Goal: Check status: Check status

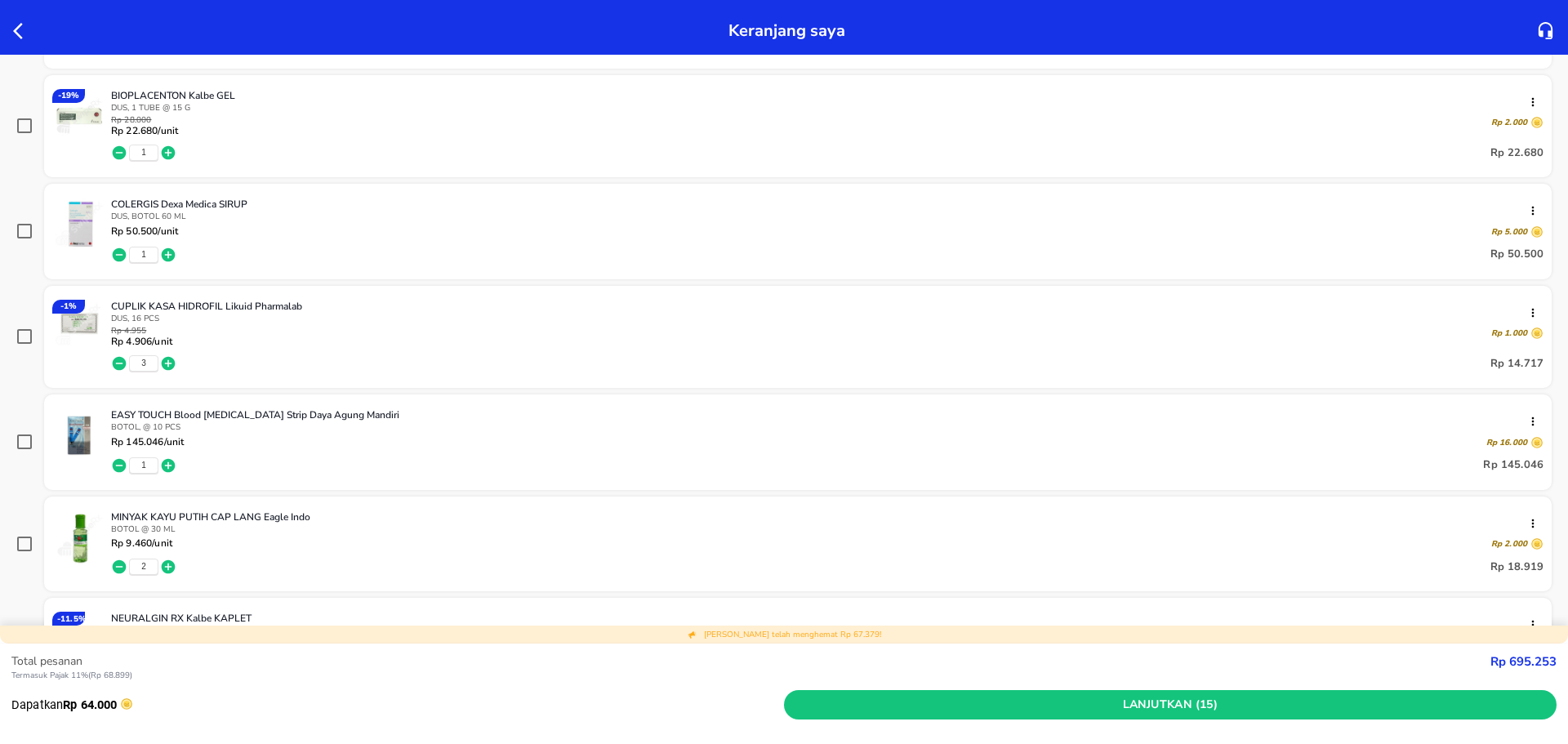
scroll to position [244, 0]
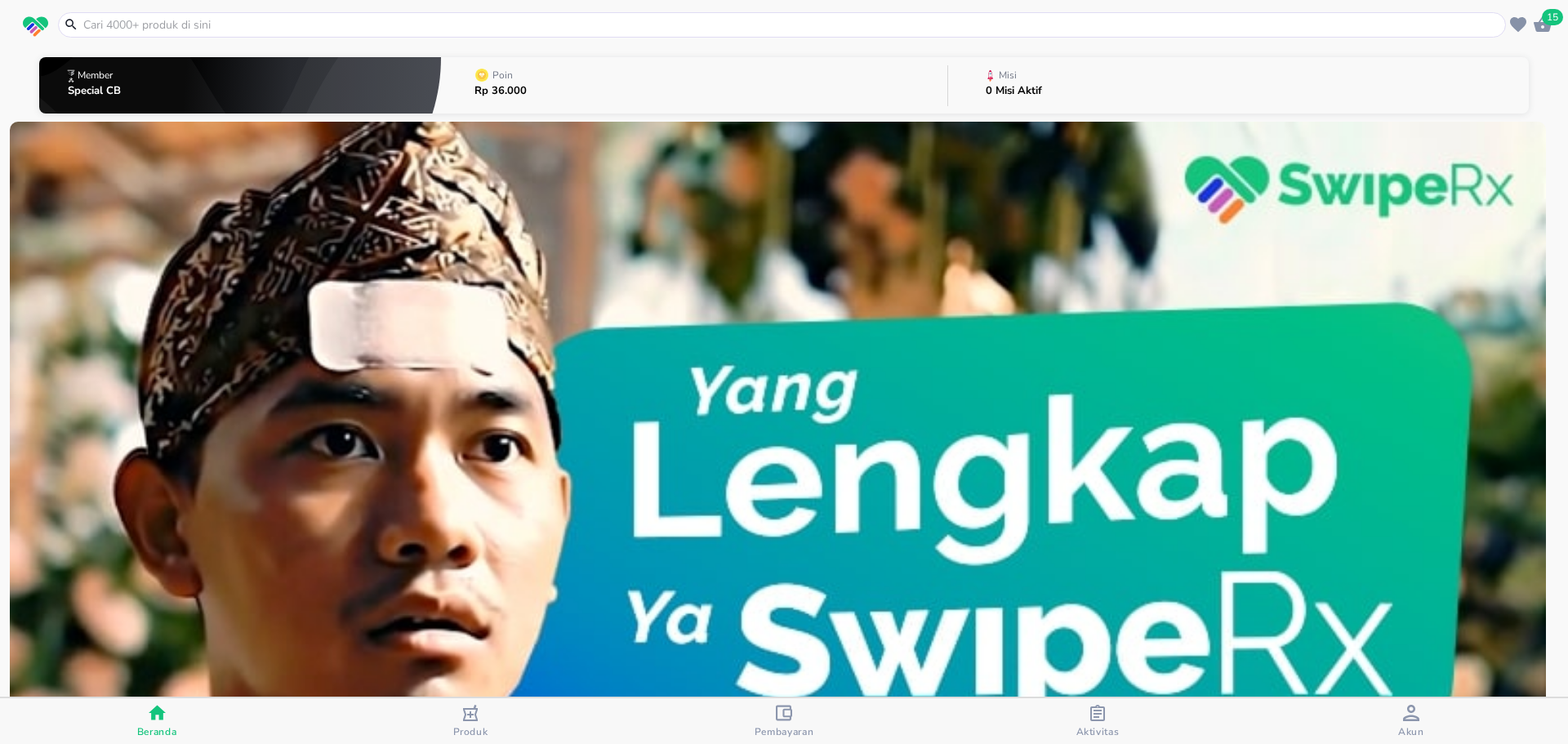
click at [1107, 721] on div "Aktivitas" at bounding box center [1097, 721] width 43 height 33
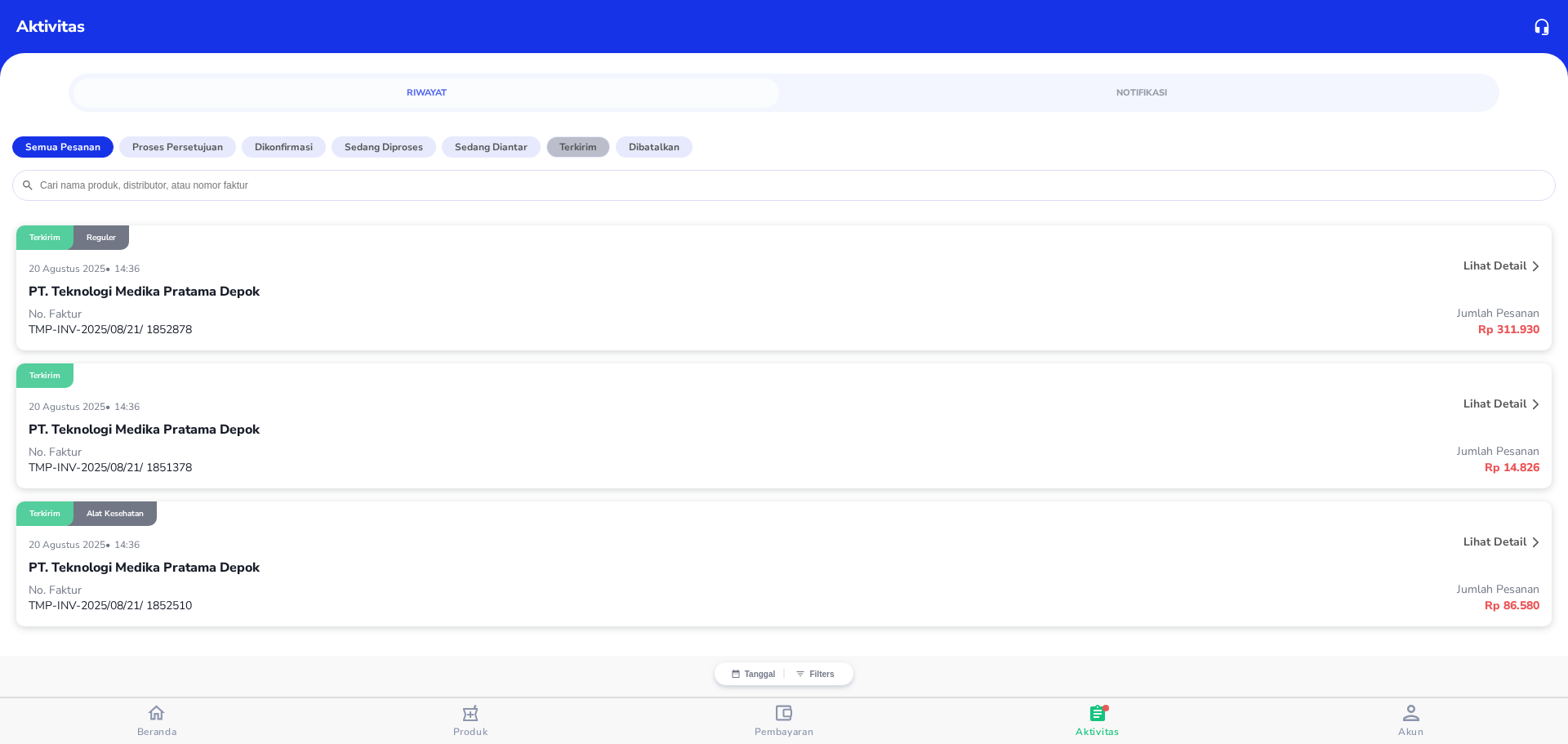
click at [562, 149] on p "Terkirim" at bounding box center [578, 146] width 38 height 15
click at [63, 234] on div "Terkirim" at bounding box center [45, 237] width 57 height 25
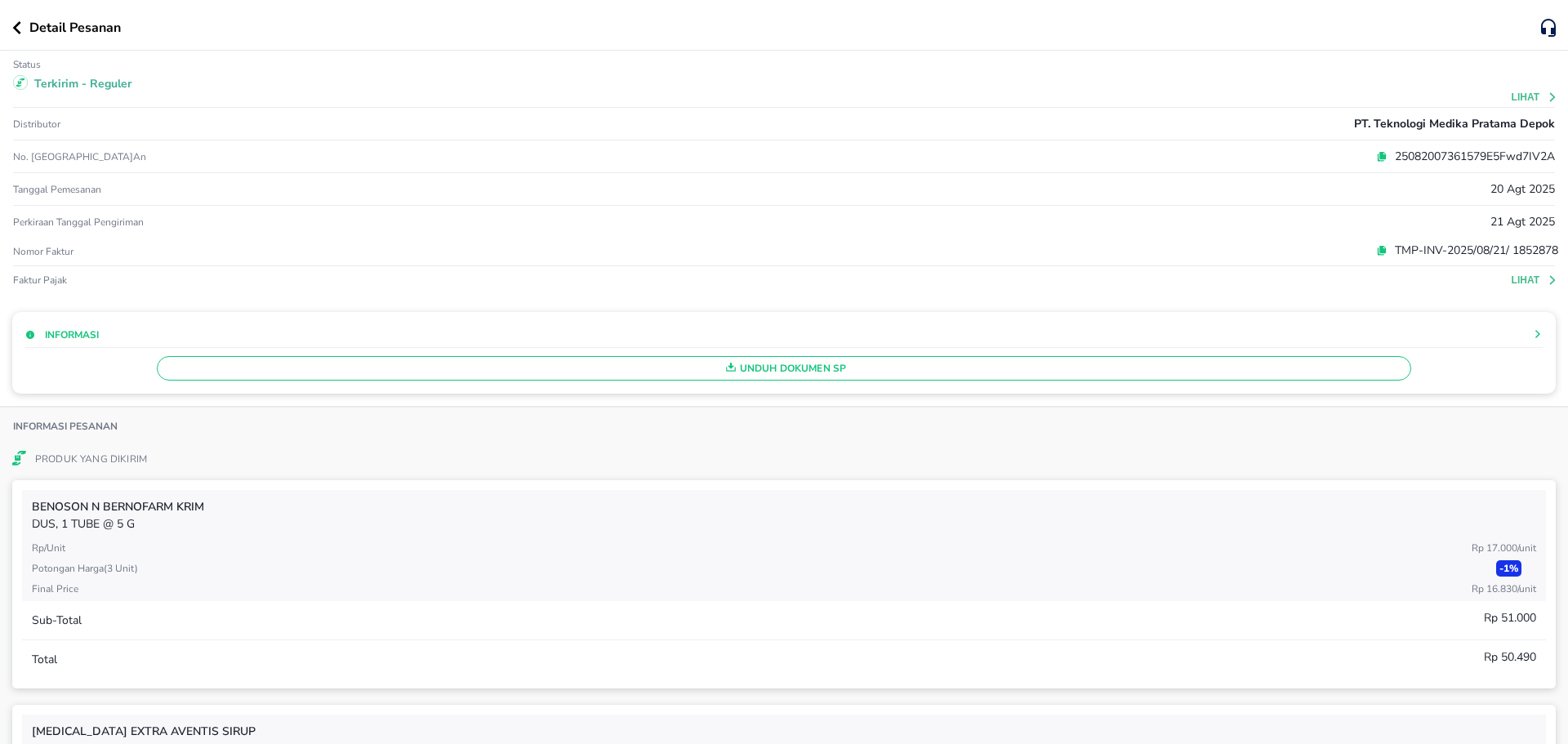
click at [1525, 273] on div "Faktur pajak Lihat" at bounding box center [784, 280] width 1542 height 28
click at [1549, 279] on icon at bounding box center [1551, 280] width 6 height 10
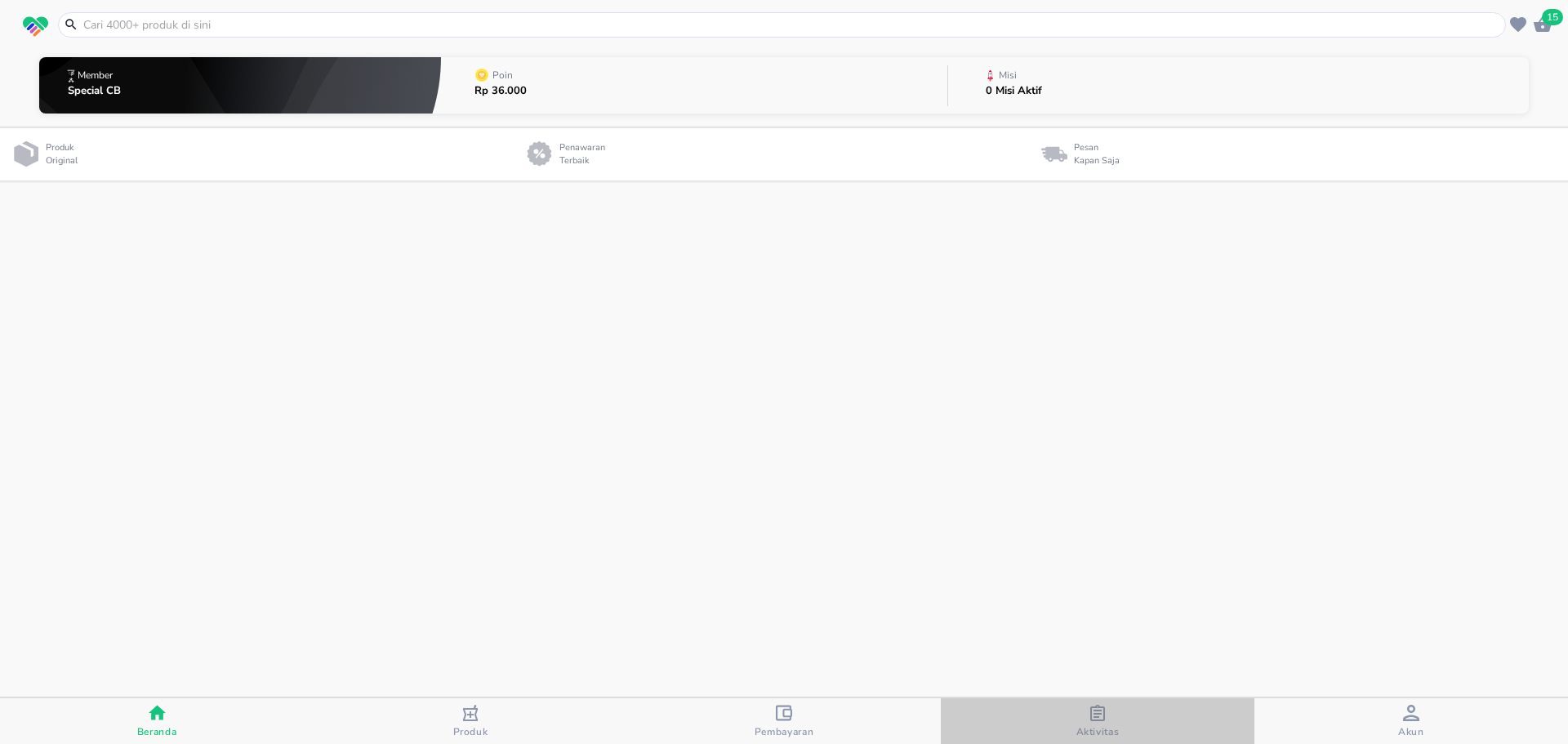
click at [1092, 710] on icon "button" at bounding box center [1097, 712] width 17 height 17
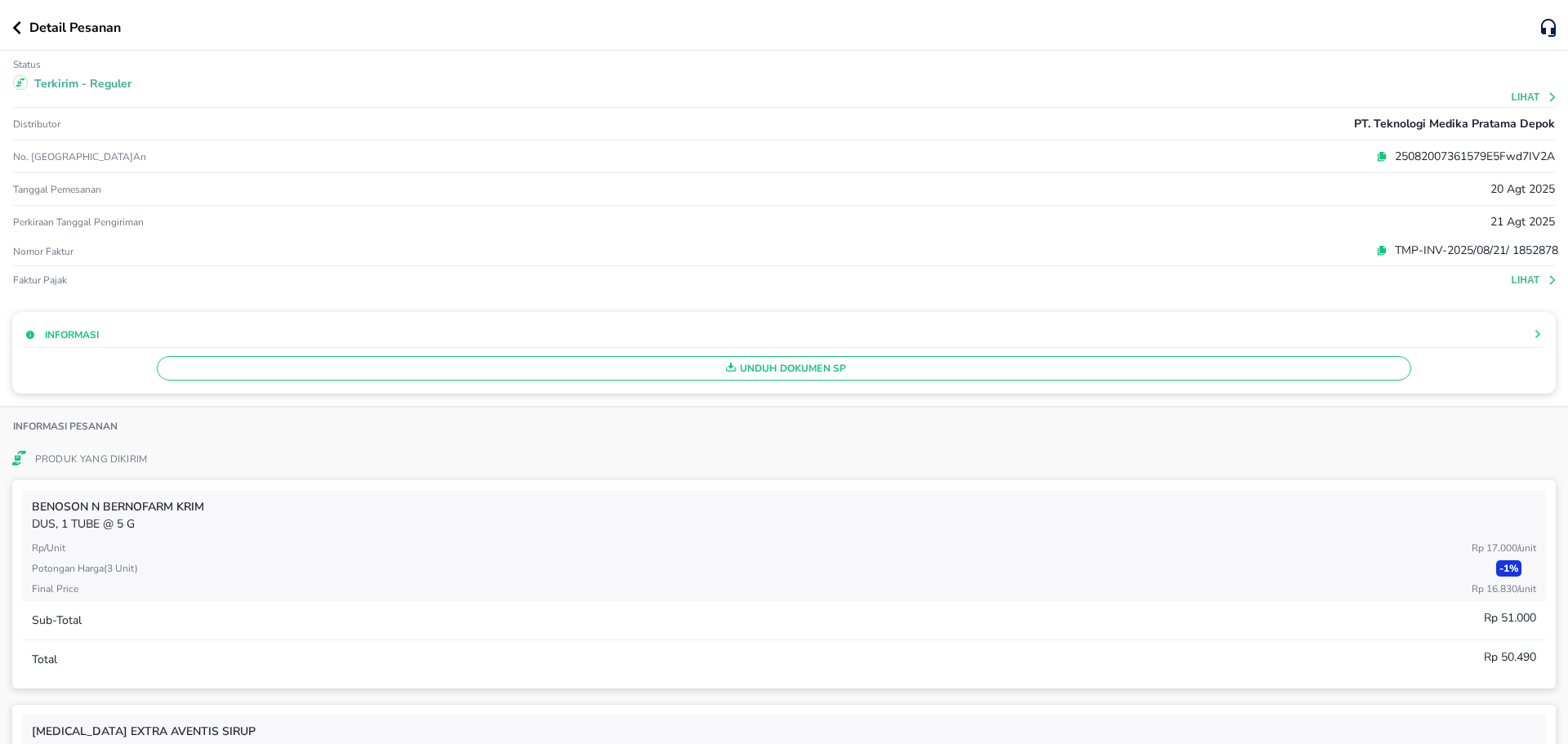
click at [18, 30] on icon "button" at bounding box center [17, 27] width 9 height 13
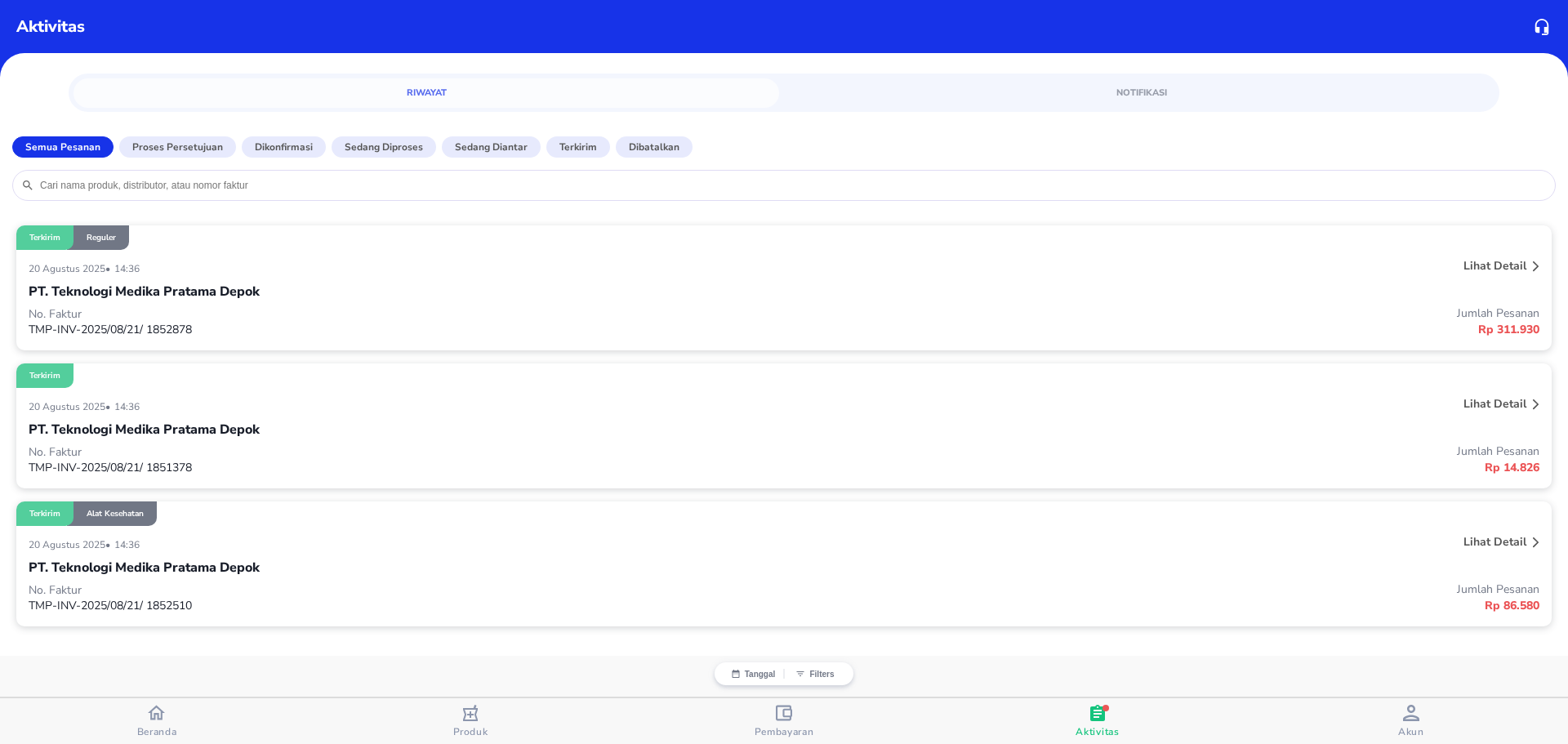
click at [1490, 410] on p "Lihat detail" at bounding box center [1495, 404] width 63 height 16
click at [1536, 401] on icon at bounding box center [1536, 405] width 6 height 11
click at [1524, 406] on p "Lihat detail" at bounding box center [1495, 404] width 63 height 16
click at [1508, 401] on p "Lihat detail" at bounding box center [1495, 404] width 63 height 16
click at [1510, 400] on p "Lihat detail" at bounding box center [1495, 404] width 63 height 16
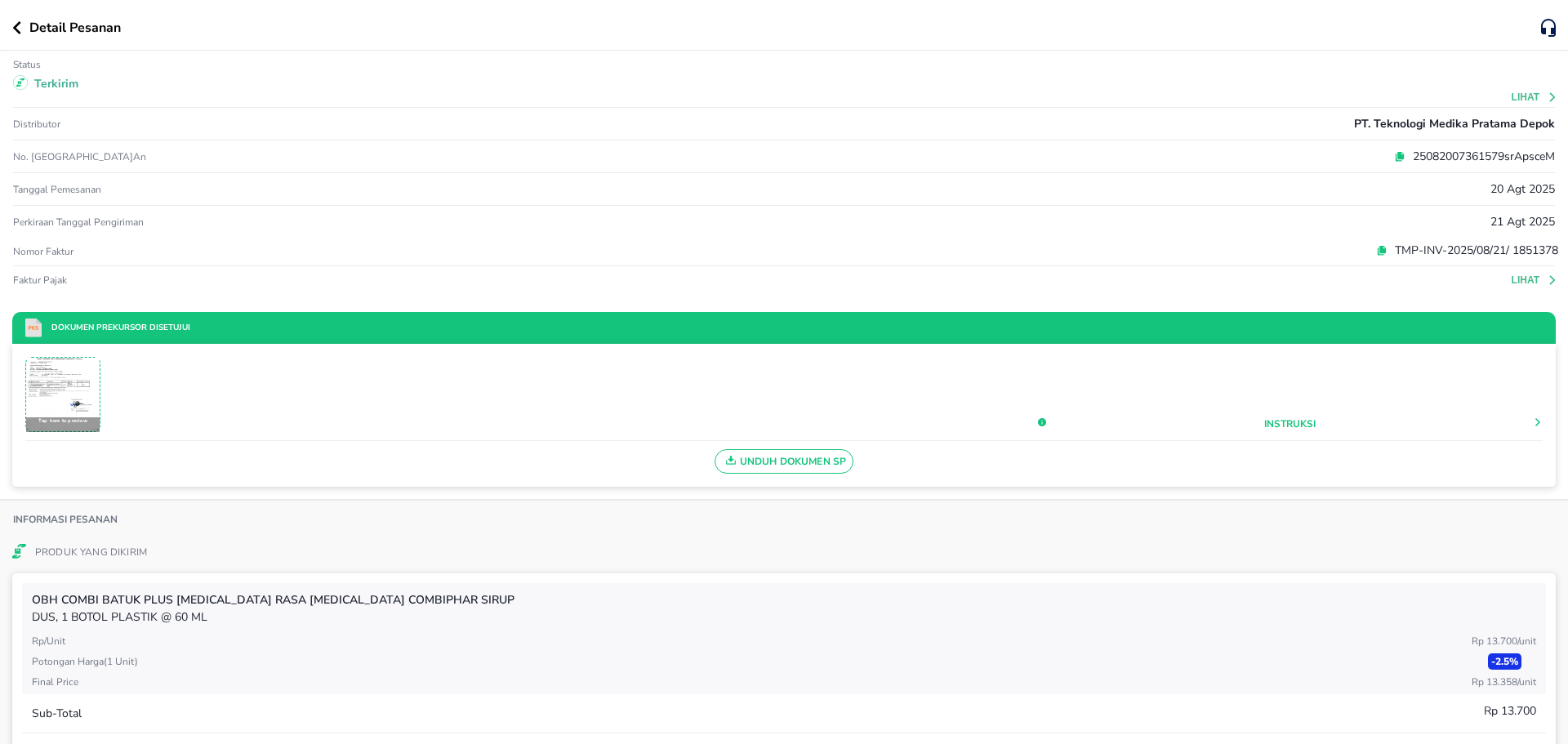
click at [1520, 278] on button "Lihat" at bounding box center [1534, 280] width 46 height 11
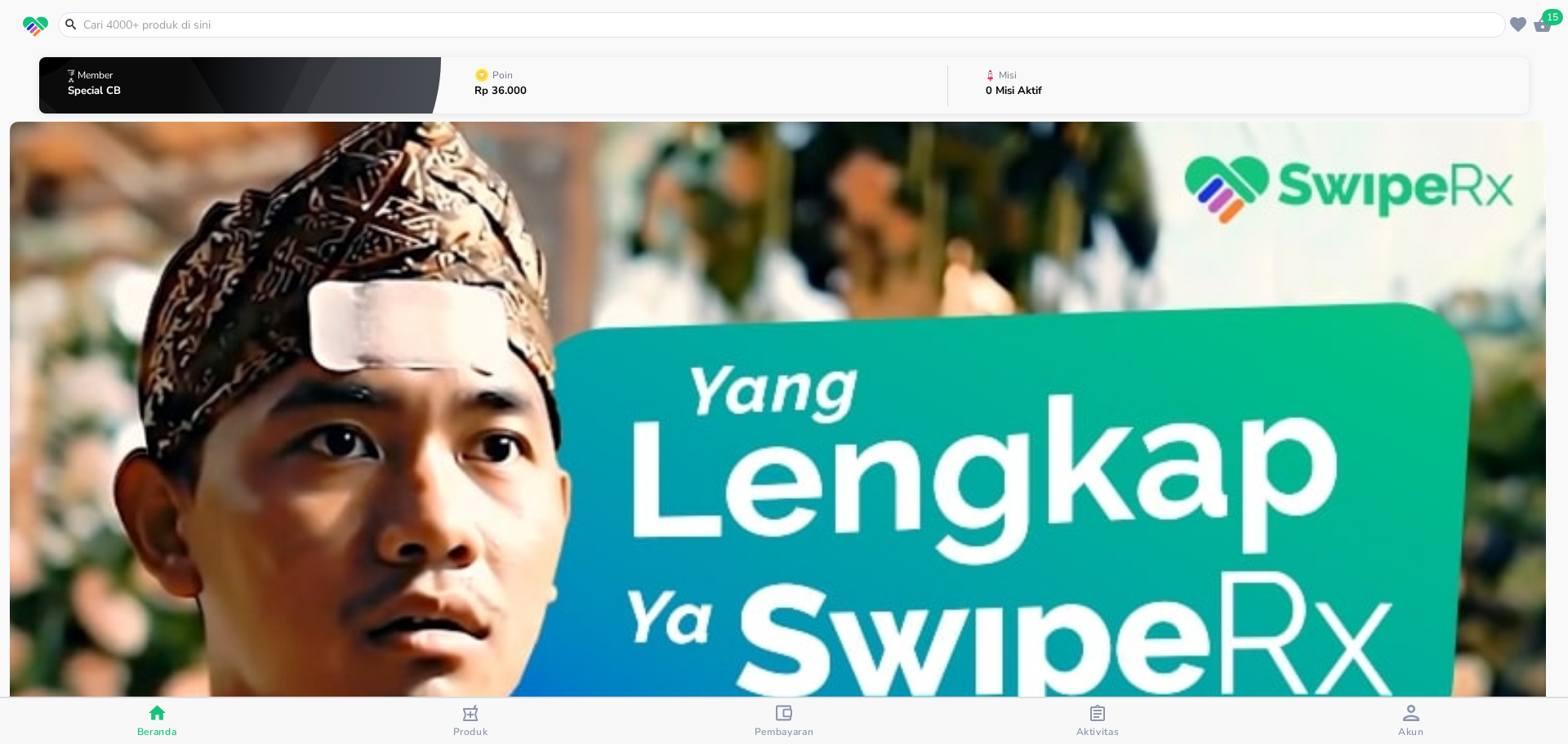
click at [1104, 714] on icon "button" at bounding box center [1097, 712] width 15 height 17
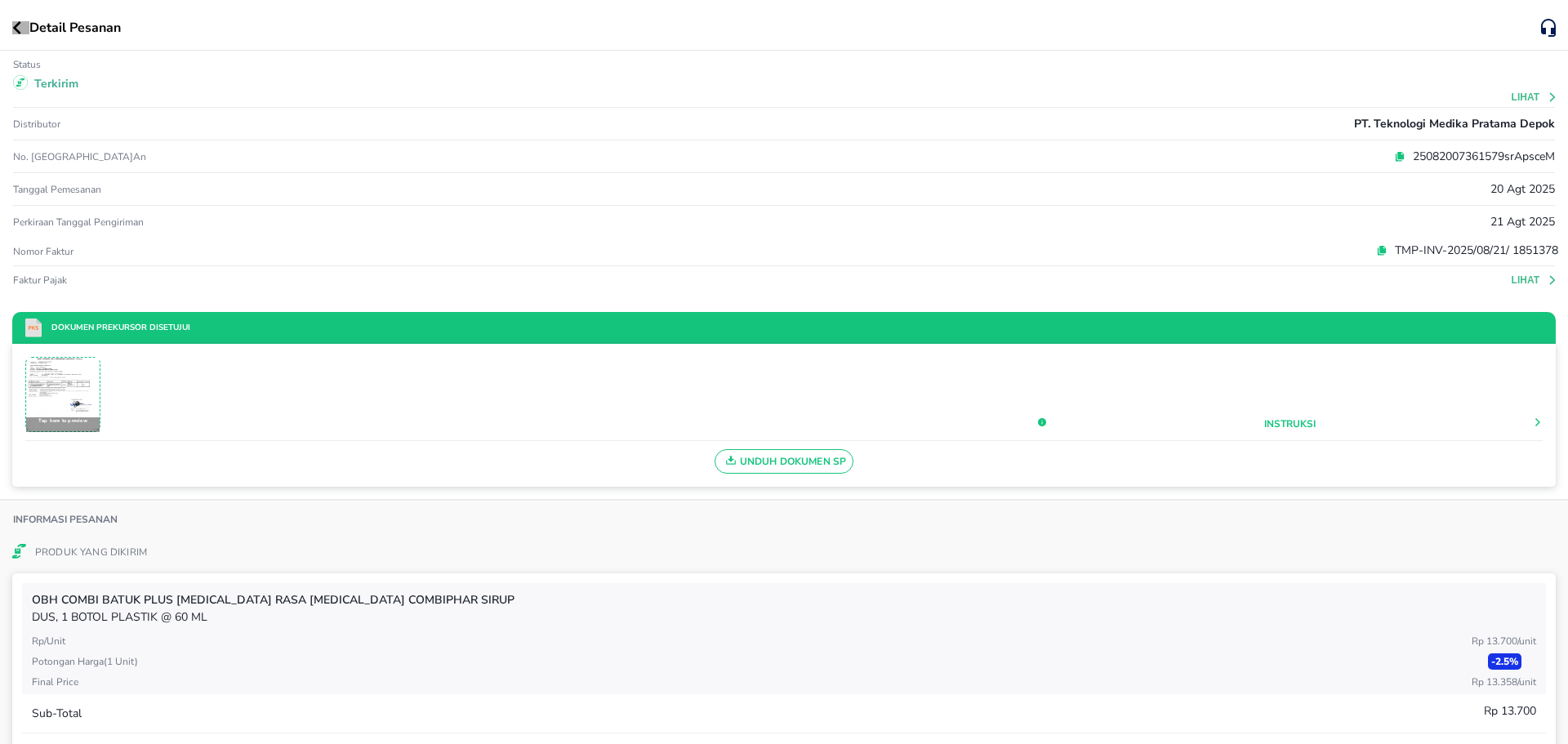
click at [19, 22] on icon "button" at bounding box center [17, 27] width 8 height 13
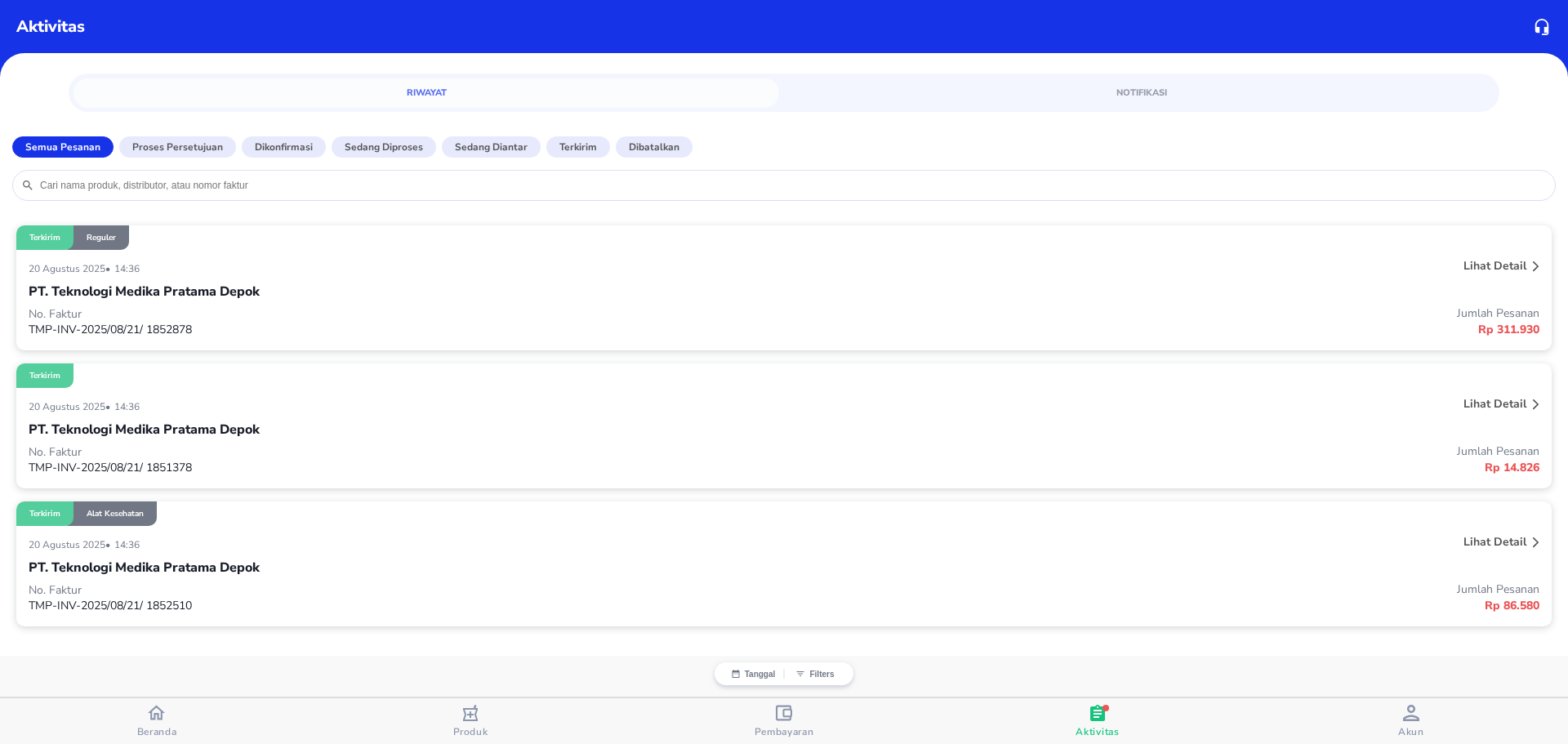
click at [1511, 540] on p "Lihat detail" at bounding box center [1495, 542] width 63 height 16
click at [1524, 540] on p "Lihat detail" at bounding box center [1495, 542] width 63 height 16
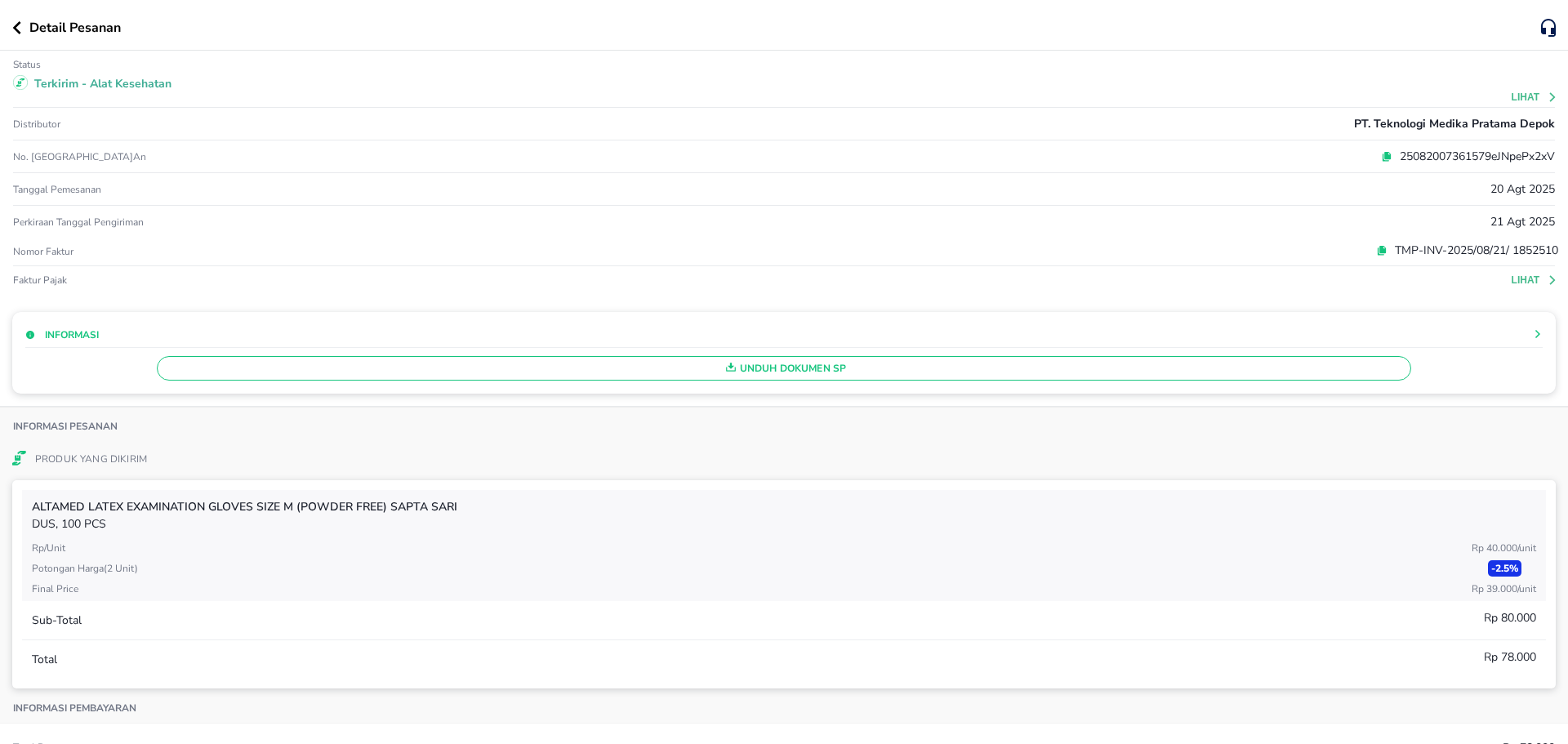
click at [1529, 277] on button "Lihat" at bounding box center [1534, 280] width 46 height 11
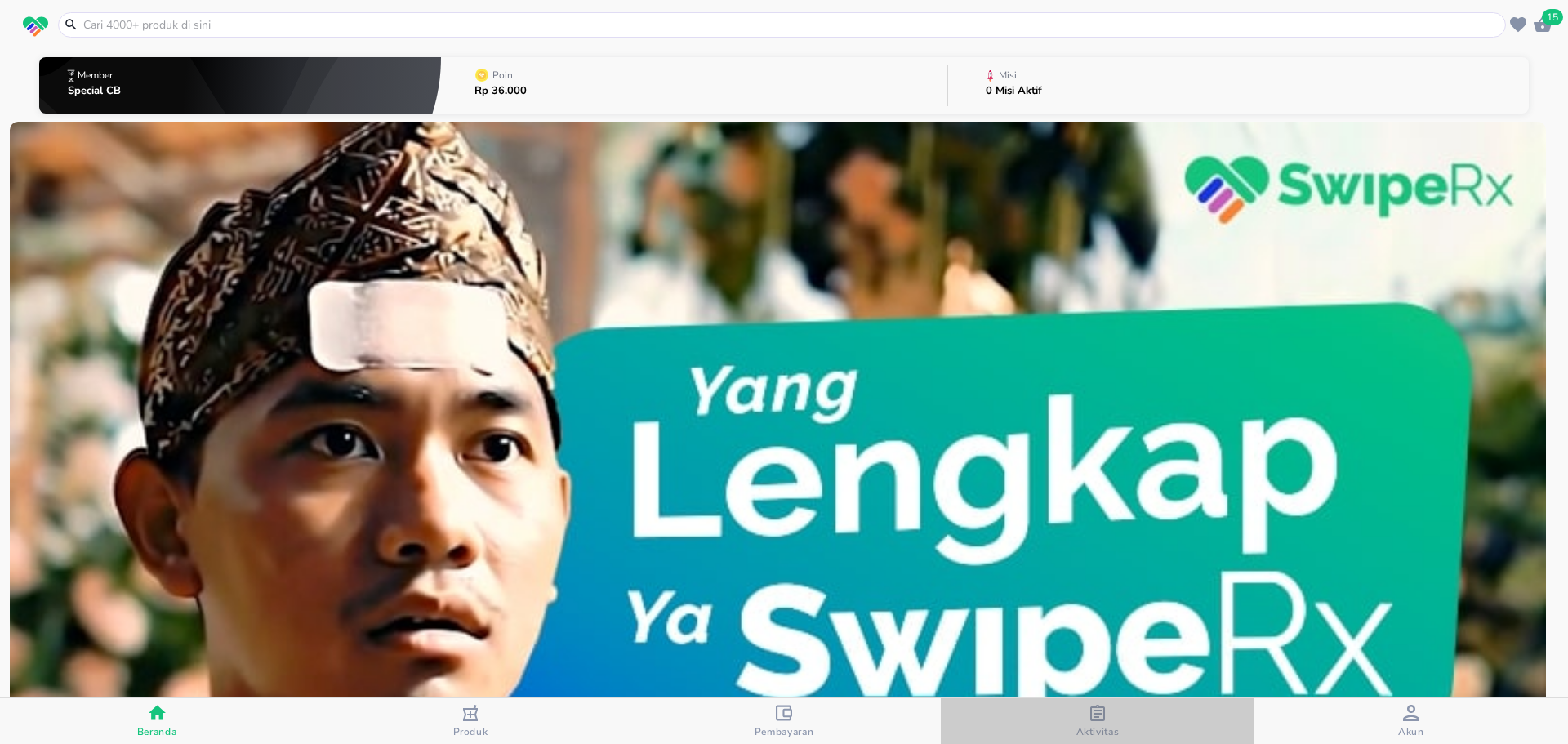
click at [1107, 712] on div "Aktivitas" at bounding box center [1097, 721] width 43 height 33
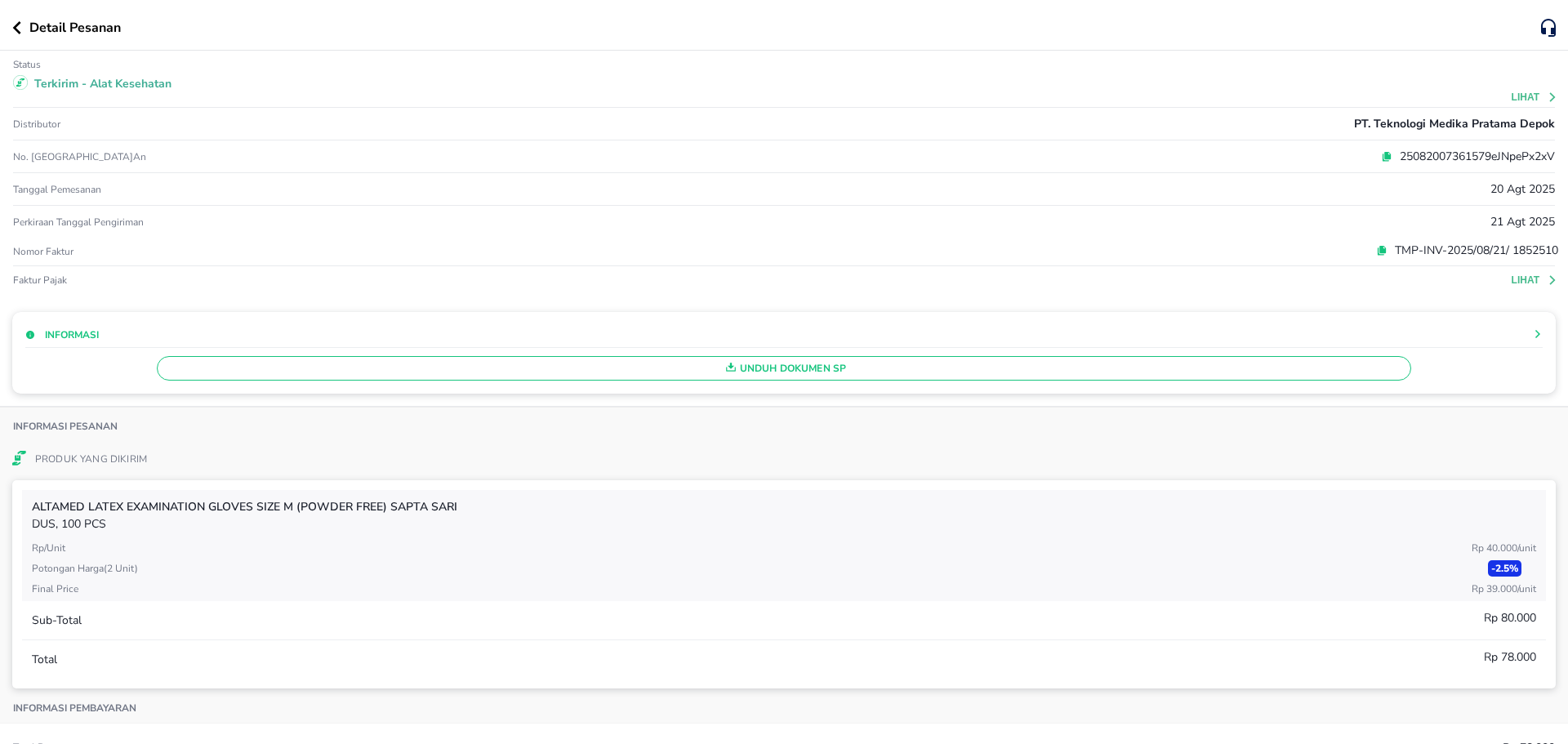
click at [1511, 96] on button "Lihat" at bounding box center [1534, 96] width 46 height 11
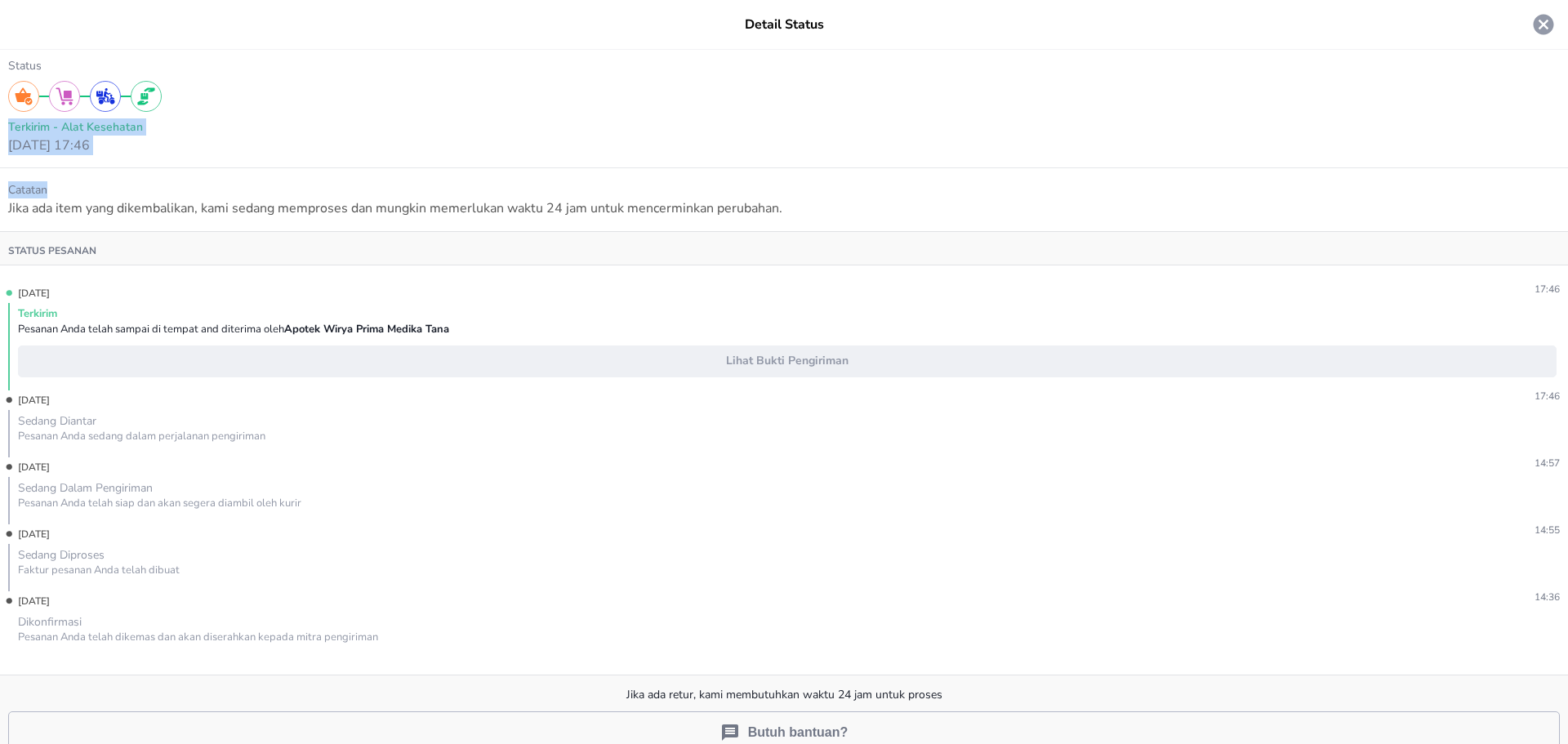
drag, startPoint x: 1287, startPoint y: 91, endPoint x: 1295, endPoint y: 193, distance: 102.3
click at [1295, 193] on div "Detail Status Status Terkirim - Alat Kesehatan [DATE] 17:46 Catatan Jika ada it…" at bounding box center [784, 372] width 1568 height 744
click at [1531, 24] on icon at bounding box center [1543, 25] width 25 height 25
